Goal: Find specific page/section: Find specific page/section

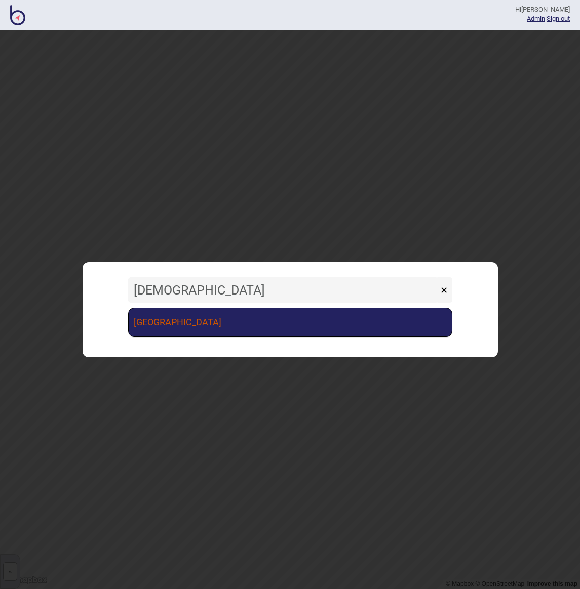
type input "[DEMOGRAPHIC_DATA]"
click at [276, 332] on link "[GEOGRAPHIC_DATA]" at bounding box center [290, 322] width 324 height 29
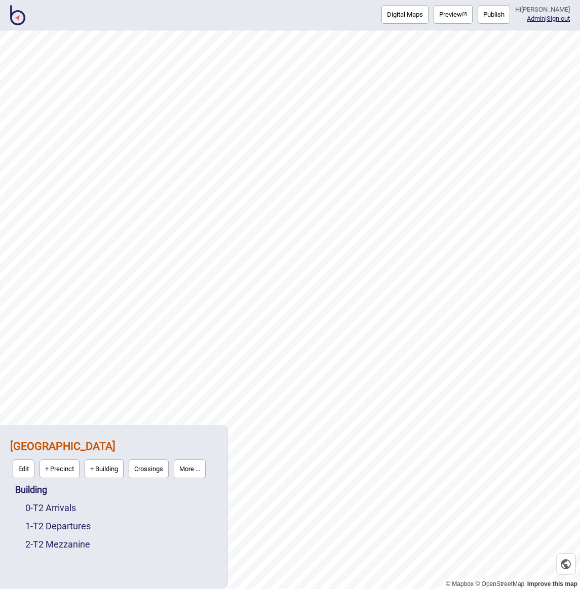
click at [204, 473] on button "More ..." at bounding box center [190, 469] width 32 height 19
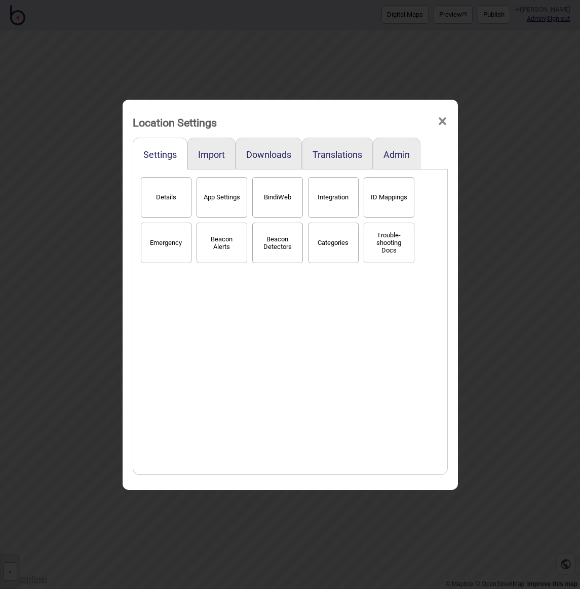
click at [286, 215] on button "BindiWeb" at bounding box center [277, 197] width 51 height 40
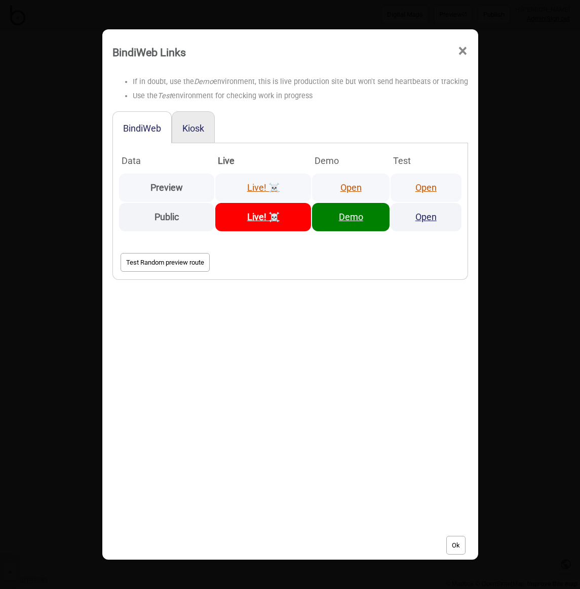
click at [420, 189] on link "Open" at bounding box center [425, 187] width 21 height 11
